Goal: Find specific page/section: Find specific page/section

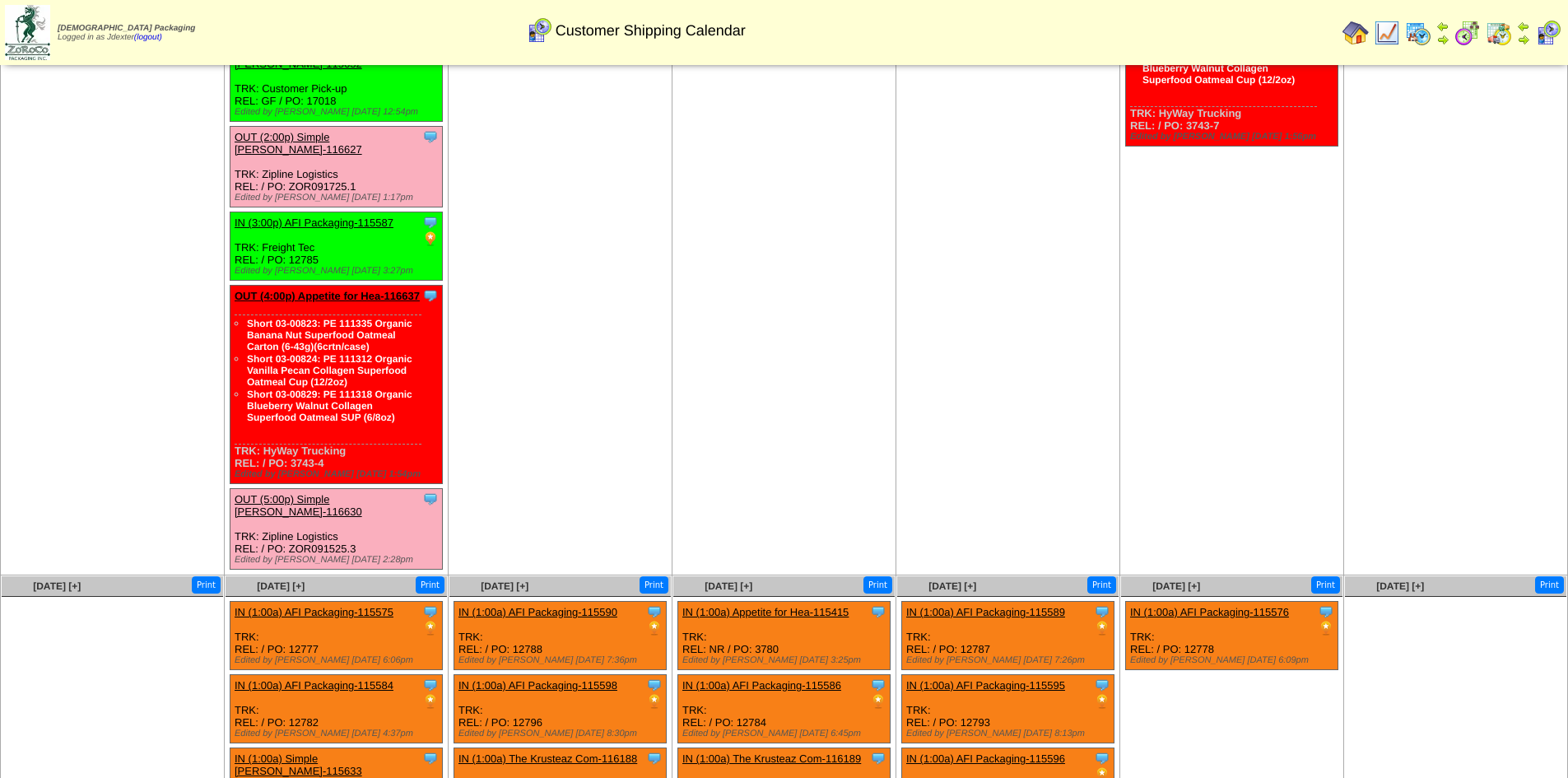
scroll to position [854, 0]
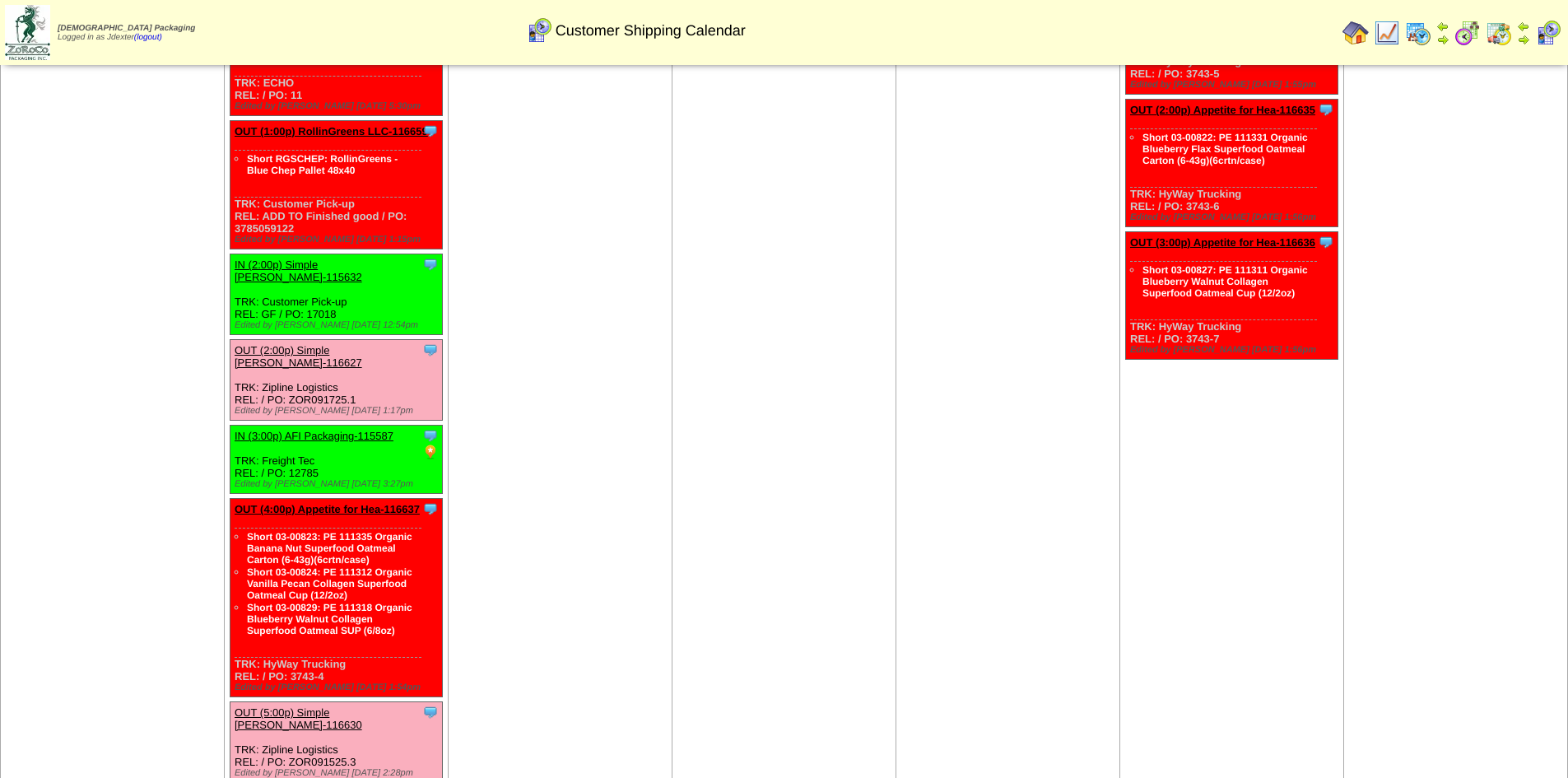
click at [1357, 30] on img at bounding box center [1355, 33] width 26 height 26
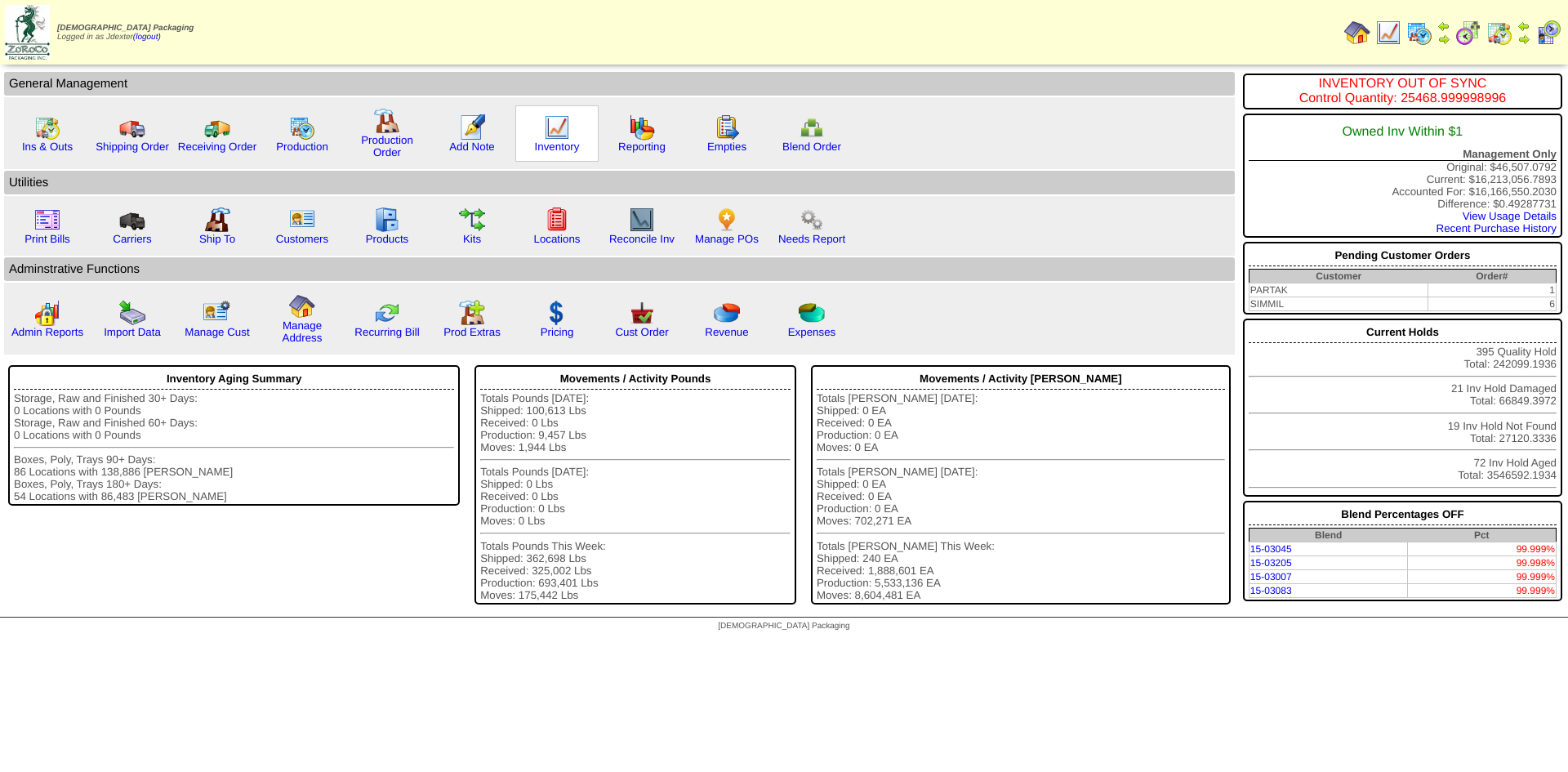
click at [545, 130] on img at bounding box center [557, 128] width 26 height 26
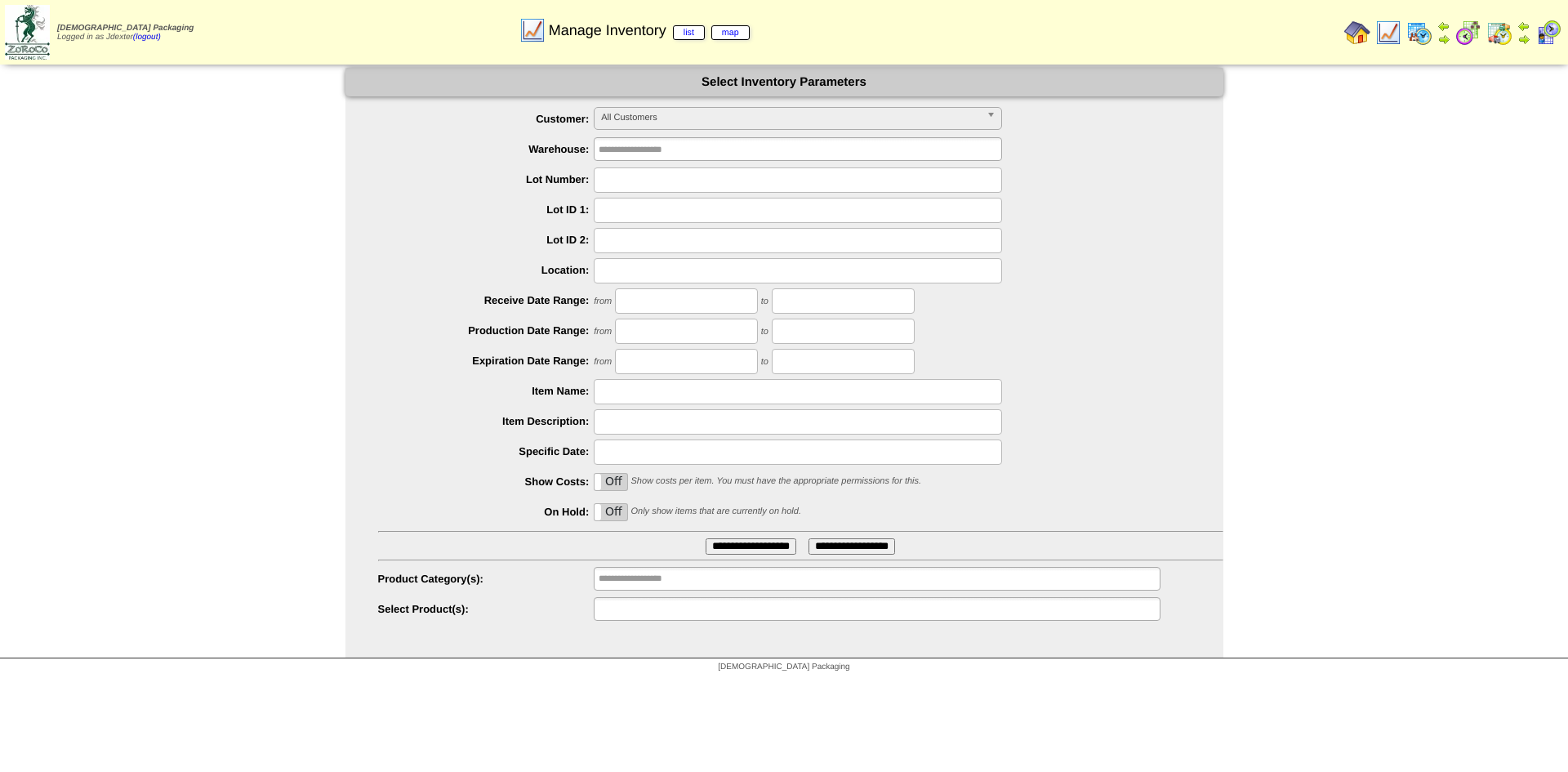
click at [650, 602] on input "text" at bounding box center [650, 609] width 104 height 21
